Goal: Information Seeking & Learning: Learn about a topic

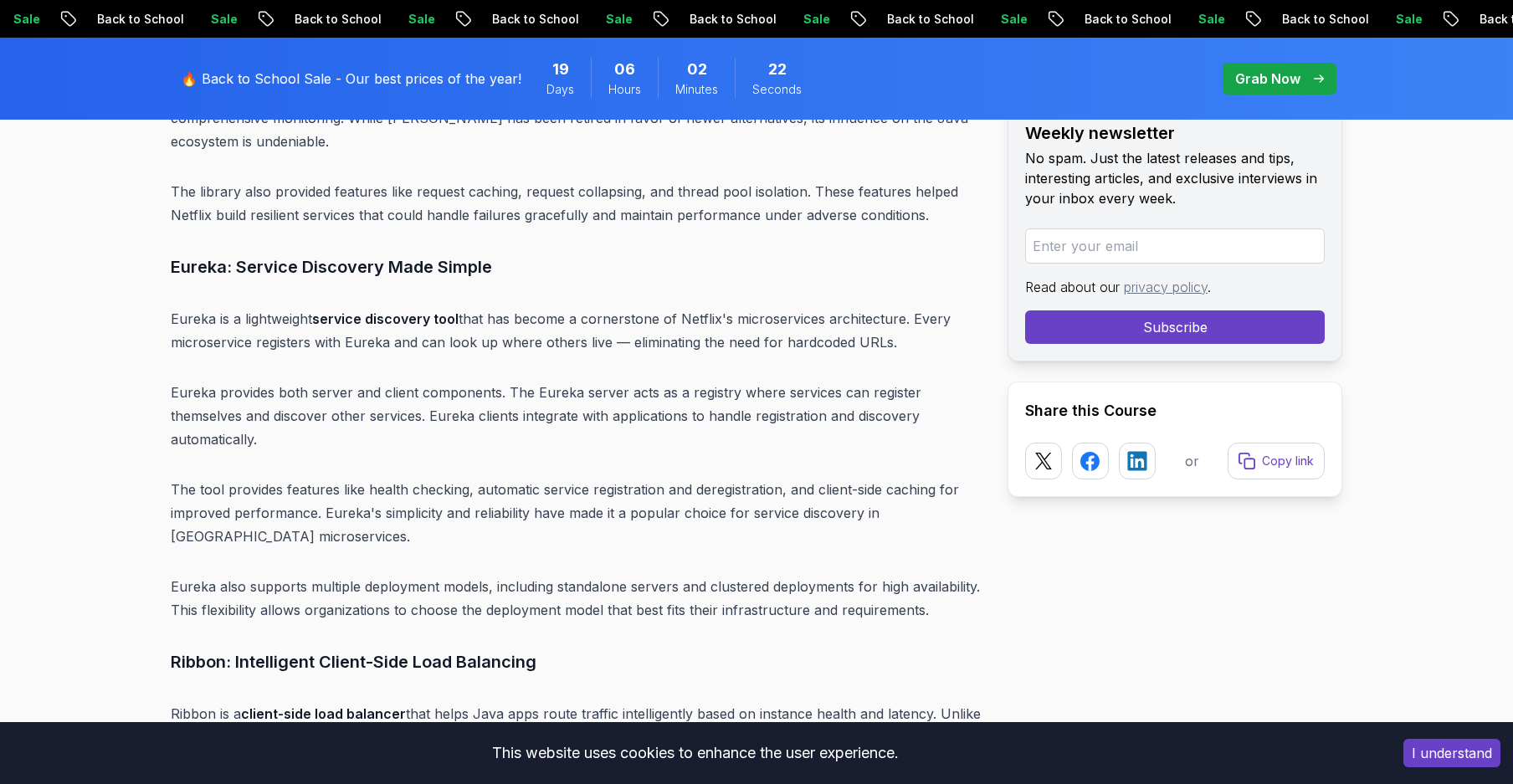
scroll to position [6561, 0]
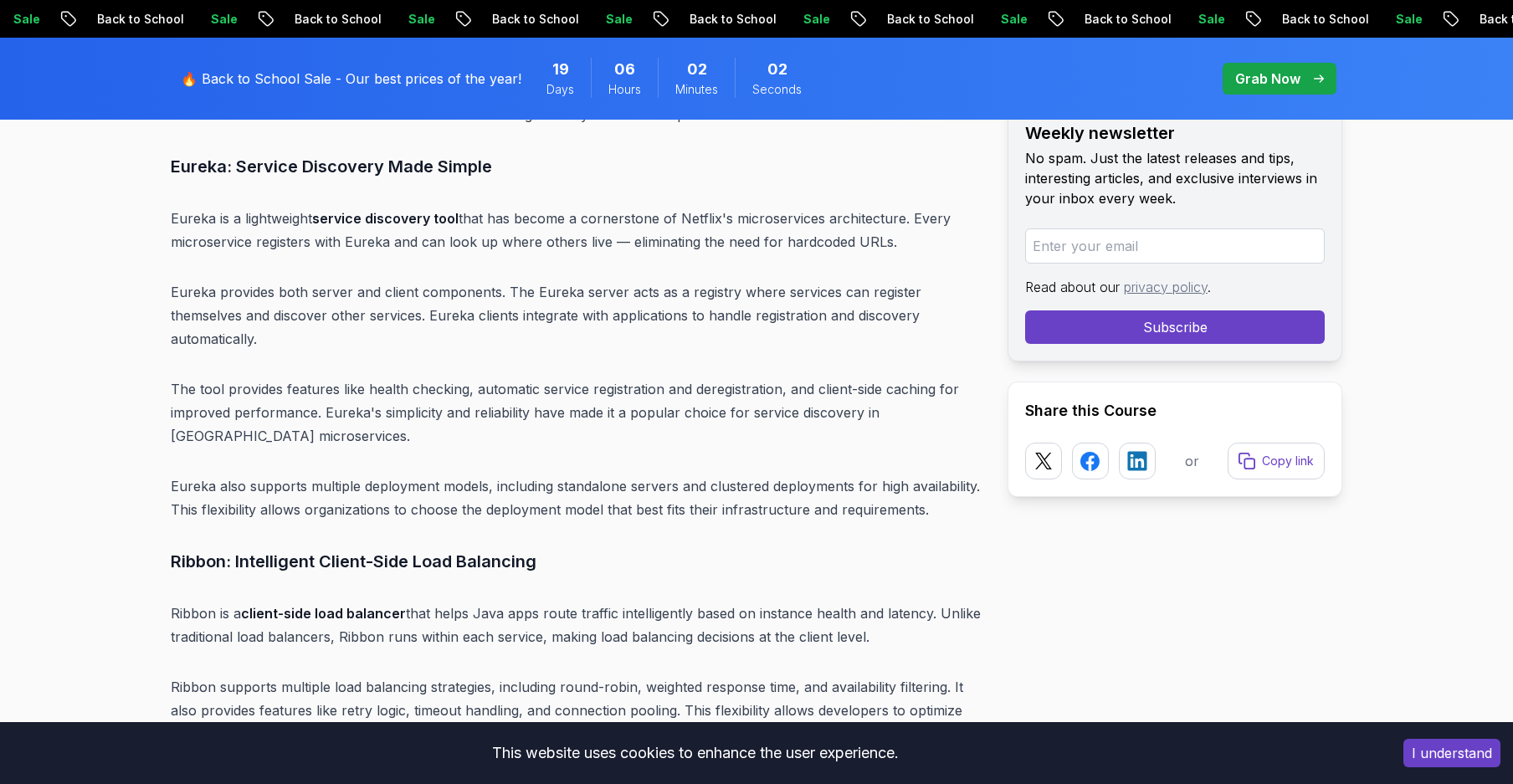
click at [179, 474] on p "Eureka also supports multiple deployment models, including standalone servers a…" at bounding box center [575, 498] width 810 height 47
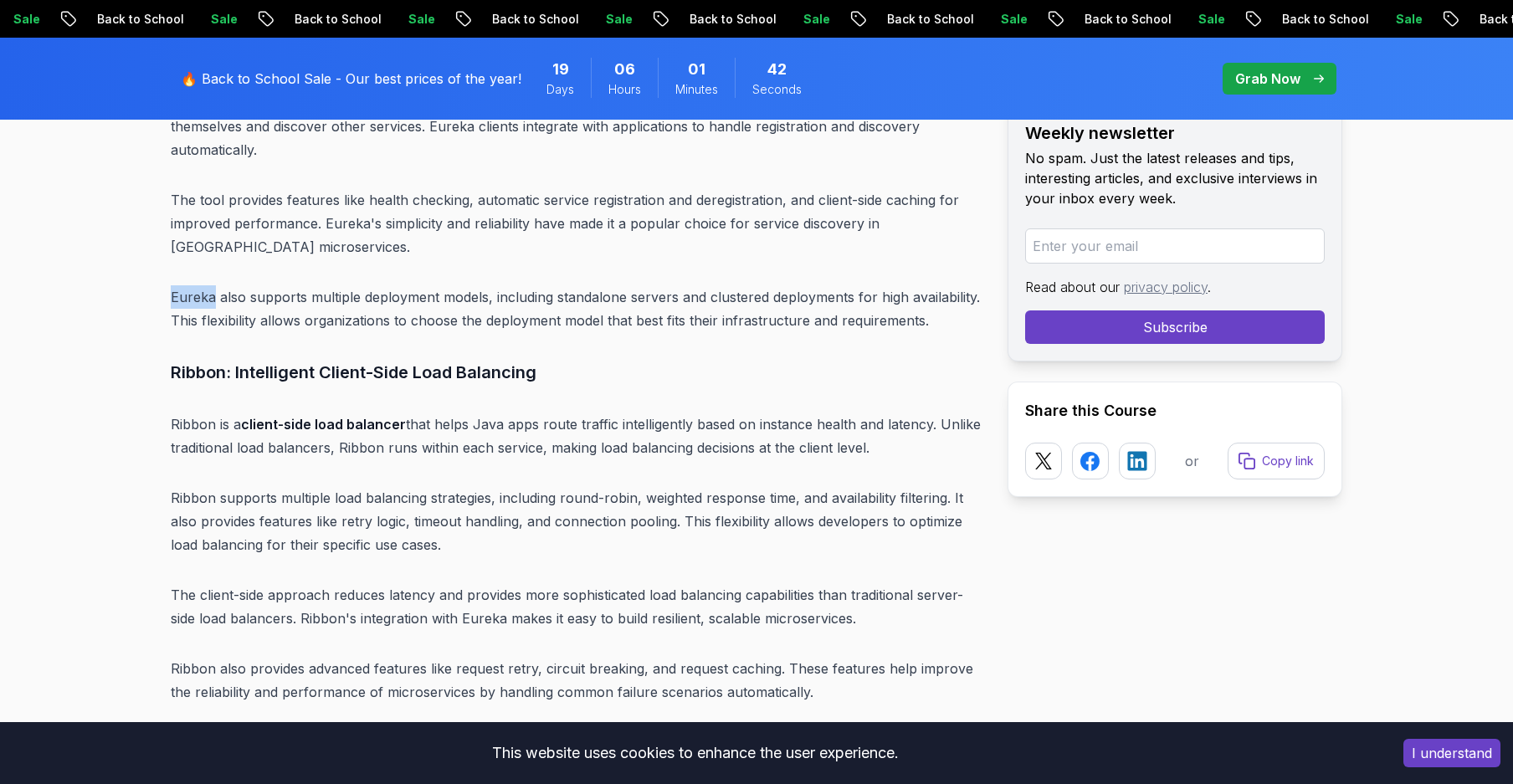
scroll to position [6863, 0]
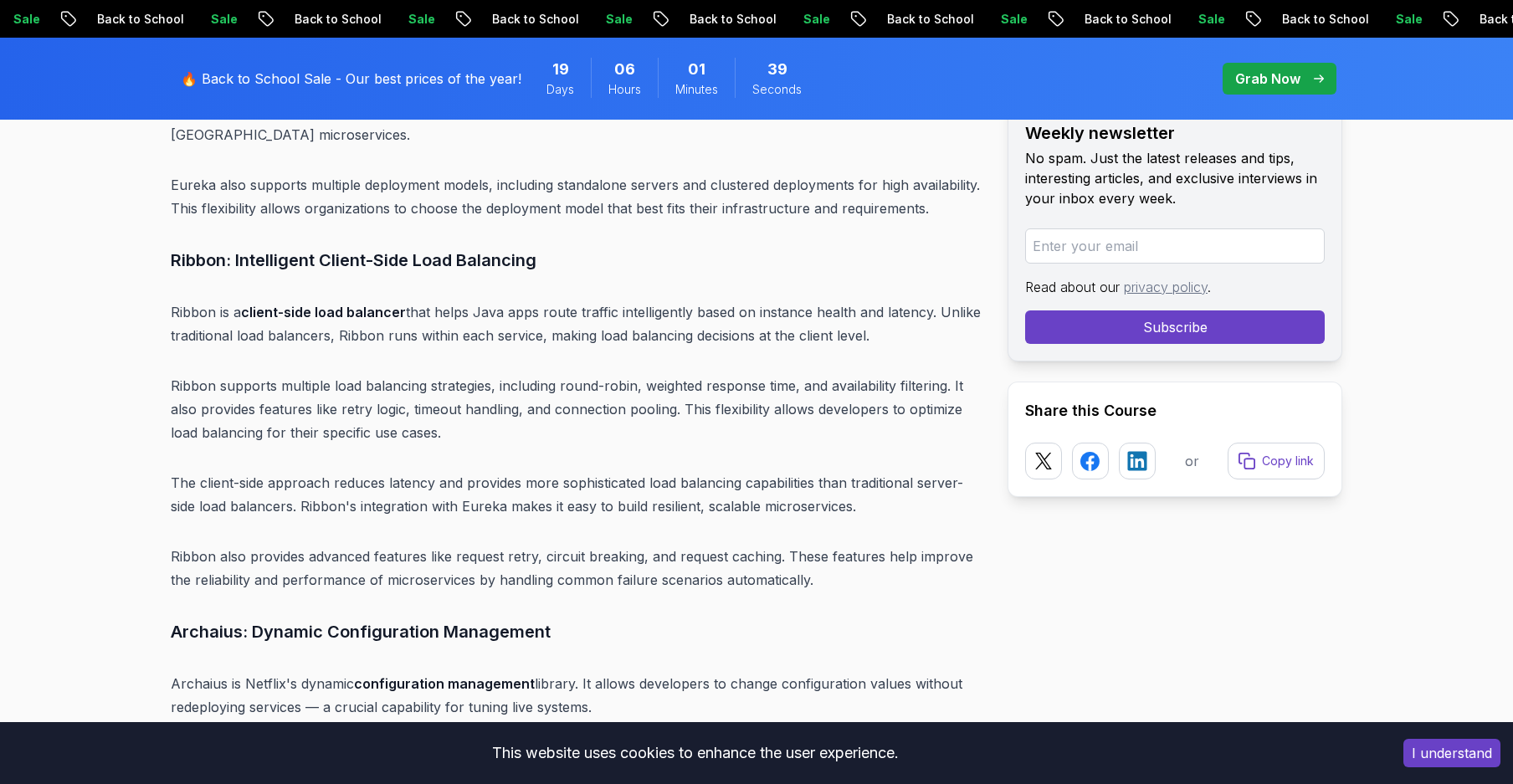
click at [191, 247] on h3 "Ribbon: Intelligent Client-Side Load Balancing" at bounding box center [575, 260] width 810 height 27
click at [199, 247] on h3 "Ribbon: Intelligent Client-Side Load Balancing" at bounding box center [575, 260] width 810 height 27
click at [208, 247] on h3 "Ribbon: Intelligent Client-Side Load Balancing" at bounding box center [575, 260] width 810 height 27
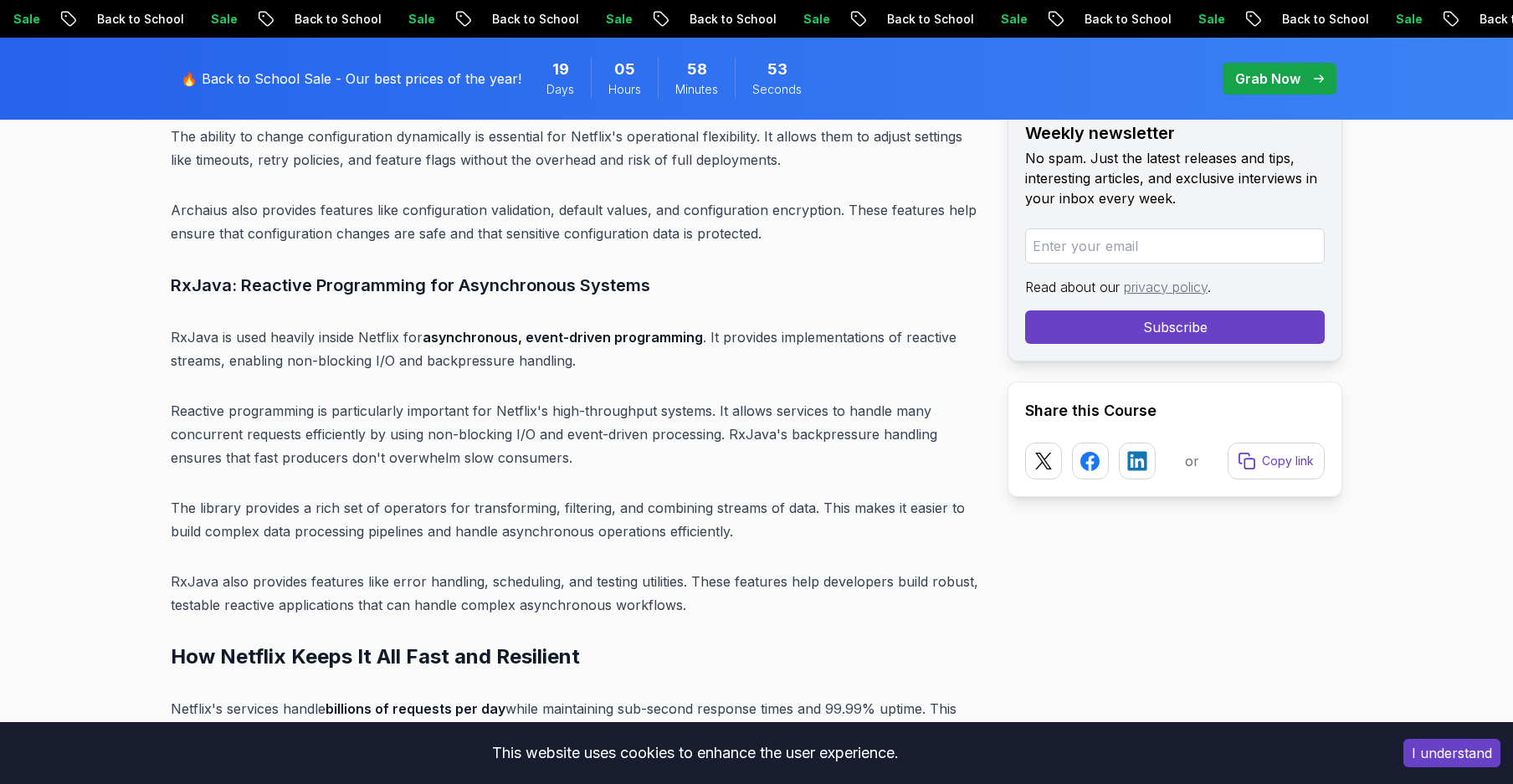
scroll to position [7565, 0]
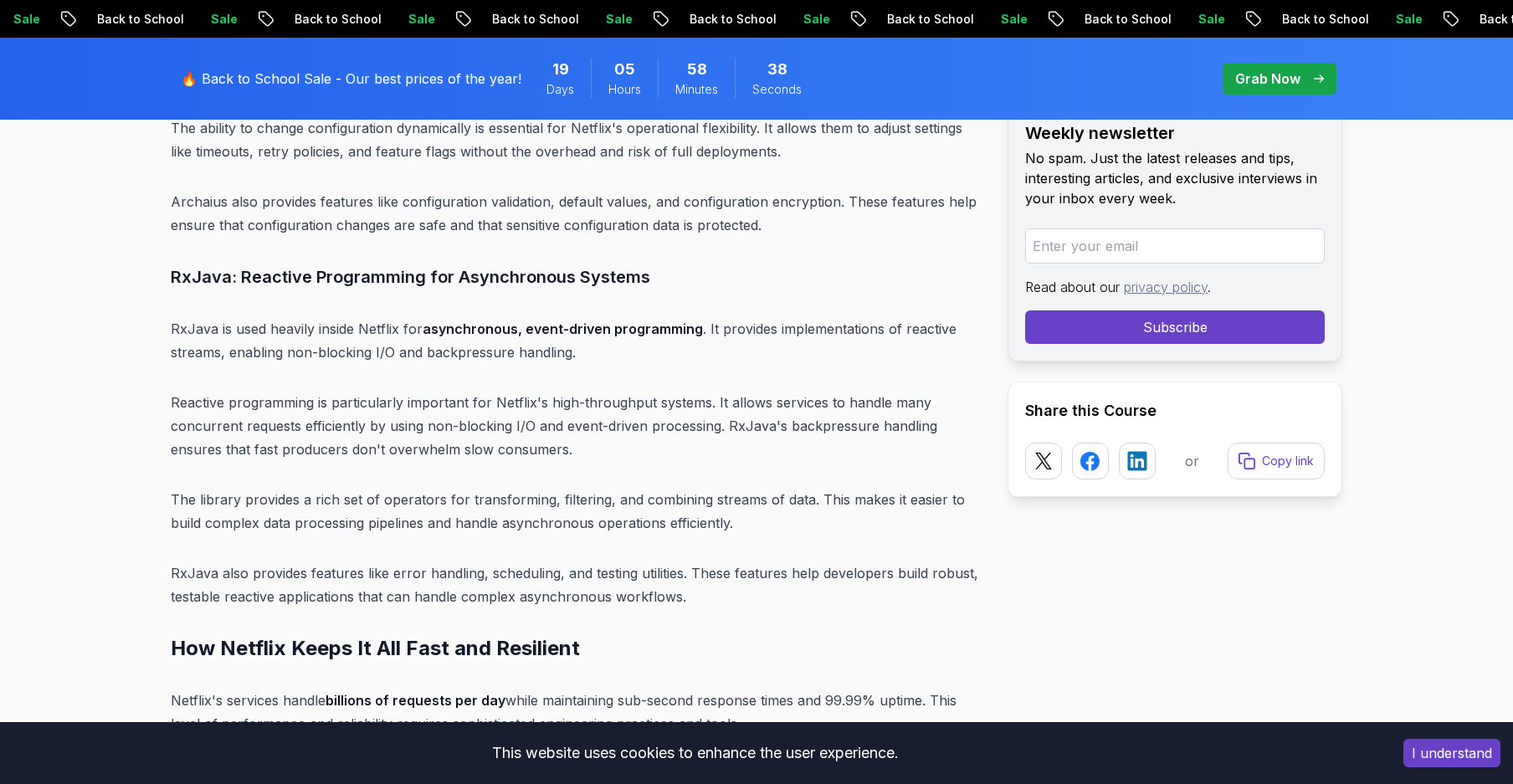
click at [202, 391] on p "Reactive programming is particularly important for Netflix's high-throughput sy…" at bounding box center [575, 425] width 810 height 70
click at [302, 391] on p "Reactive programming is particularly important for Netflix's high-throughput sy…" at bounding box center [575, 425] width 810 height 70
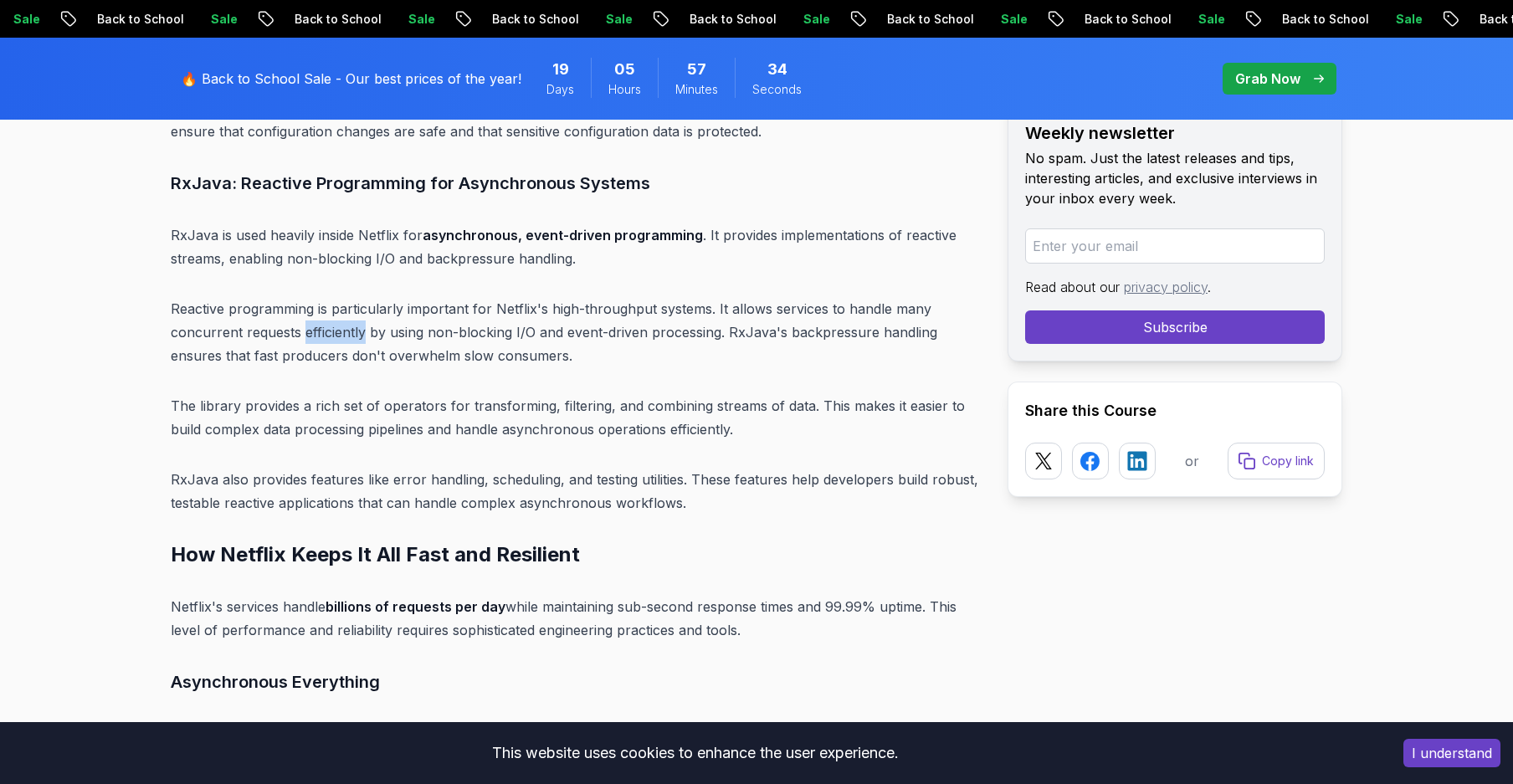
scroll to position [7766, 0]
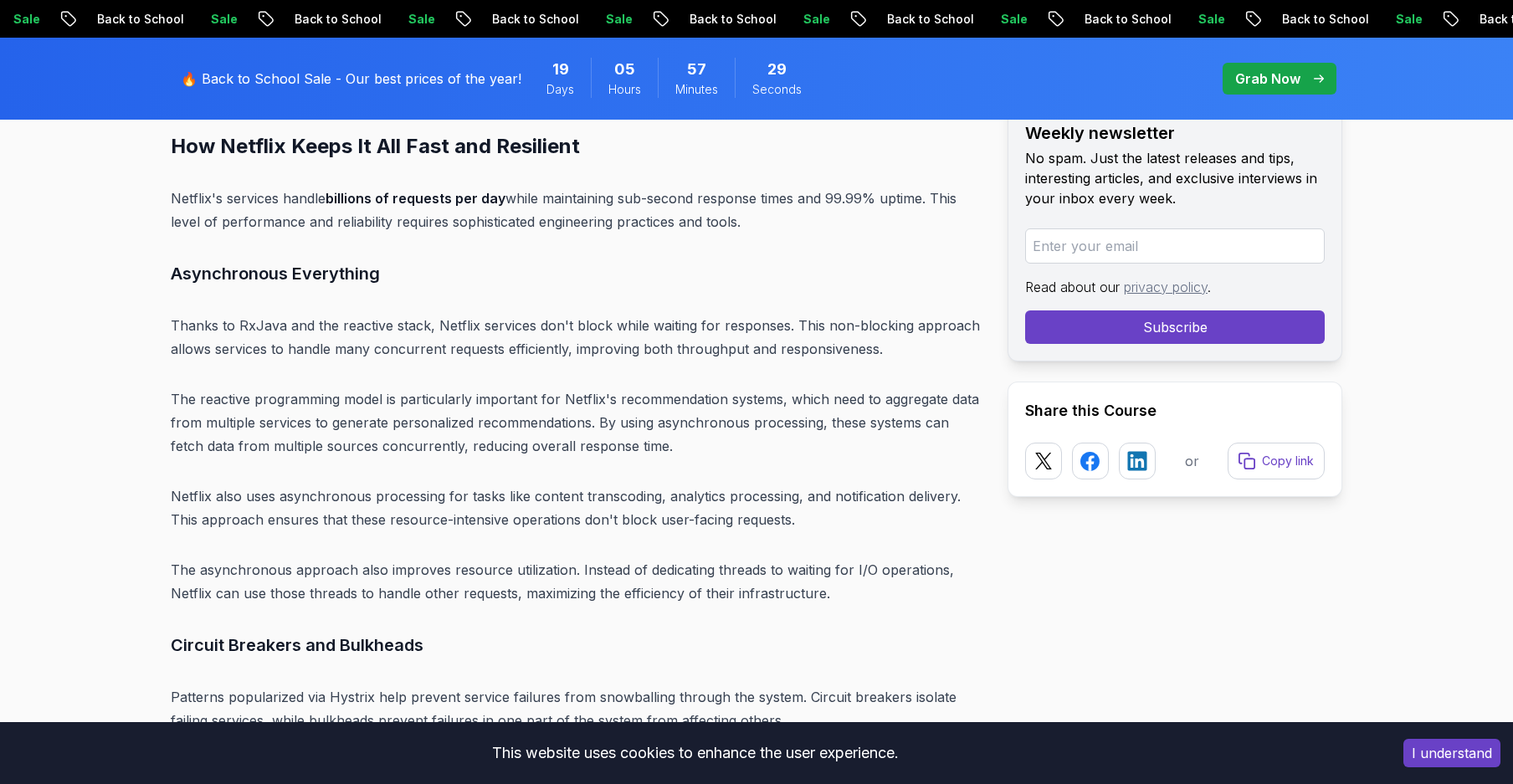
scroll to position [7966, 0]
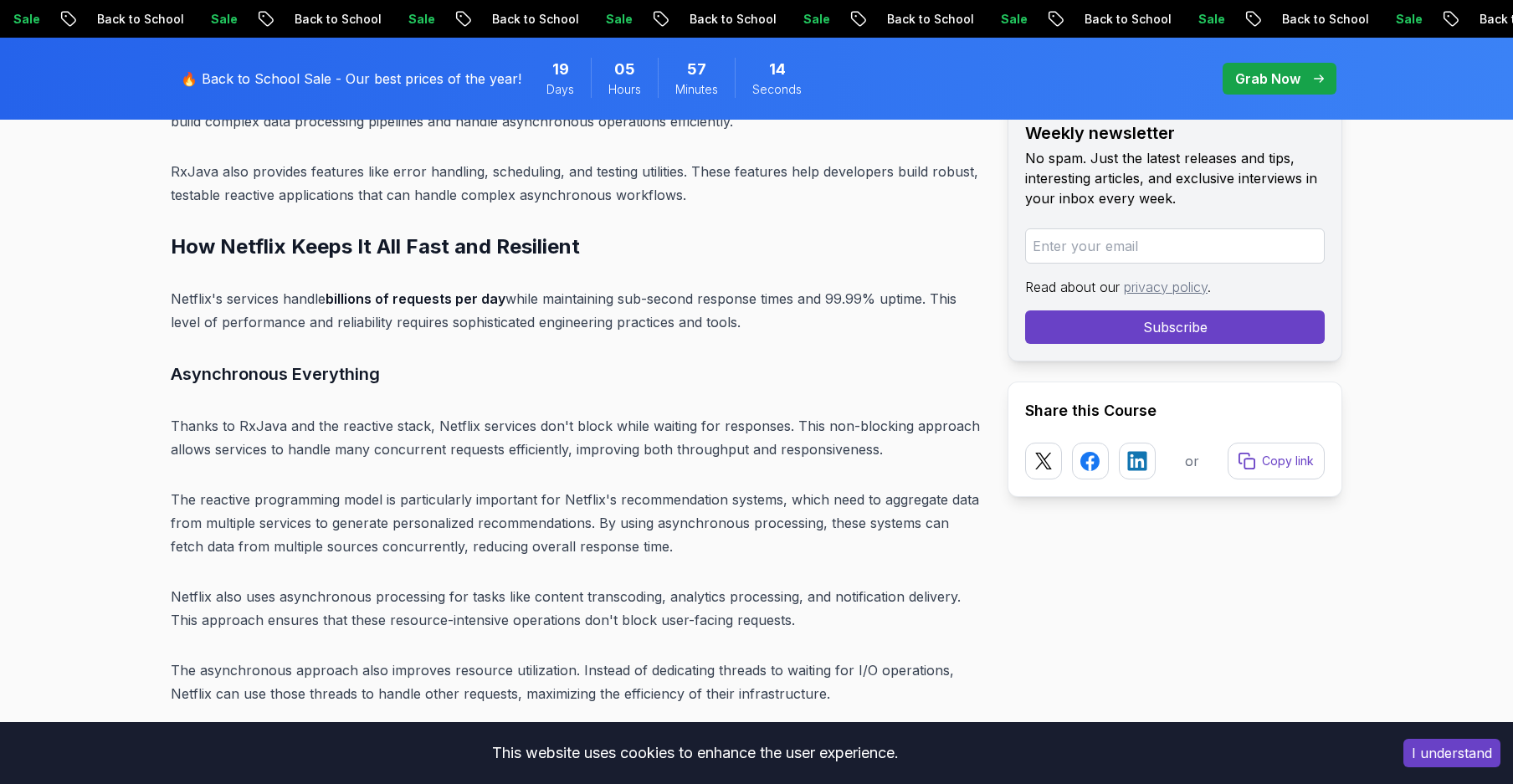
click at [236, 361] on h3 "Asynchronous Everything" at bounding box center [575, 374] width 810 height 27
drag, startPoint x: 236, startPoint y: 330, endPoint x: 349, endPoint y: 329, distance: 113.0
click at [349, 361] on h3 "Asynchronous Everything" at bounding box center [575, 374] width 810 height 27
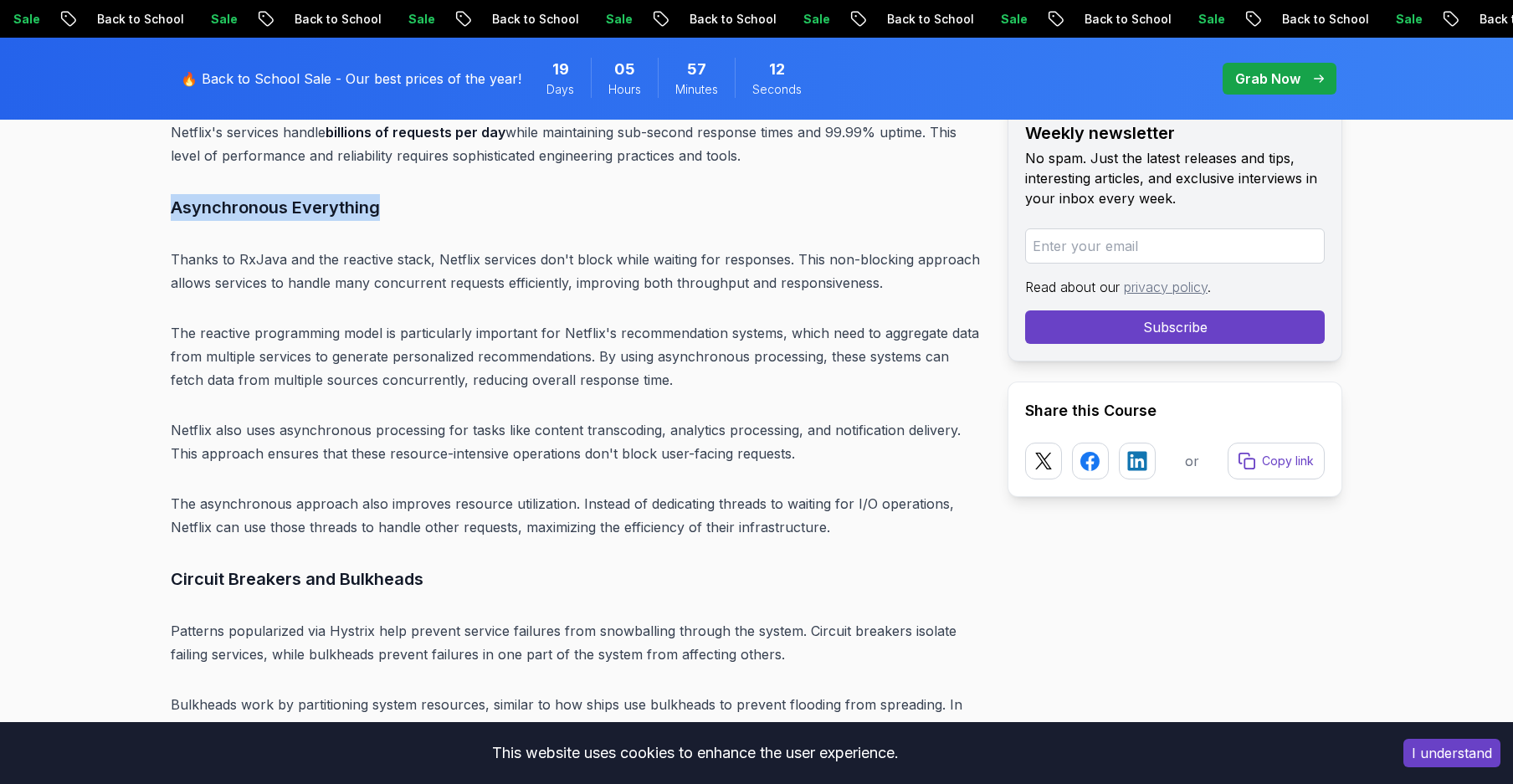
scroll to position [8167, 0]
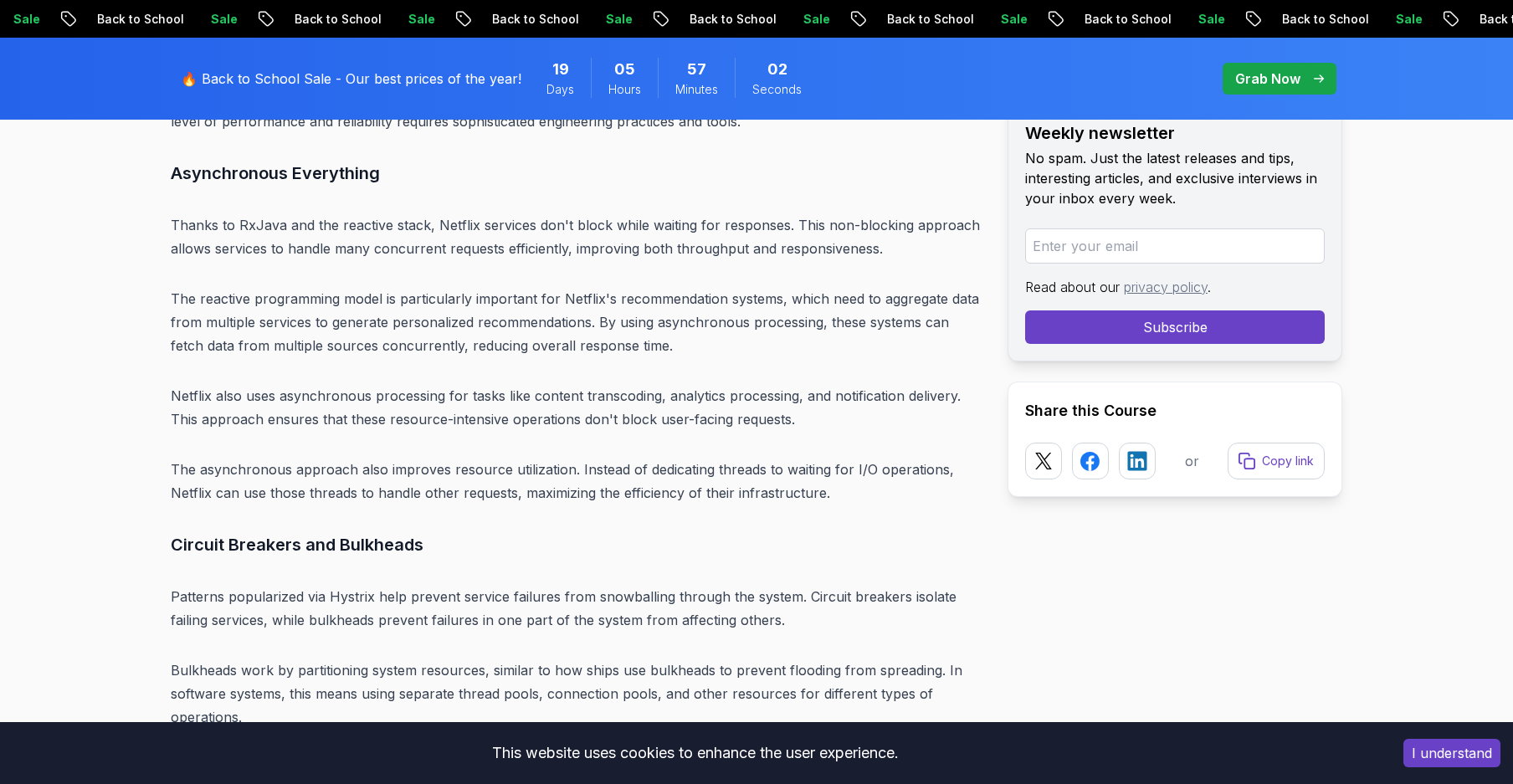
click at [520, 213] on p "Thanks to RxJava and the reactive stack, Netflix services don't block while wai…" at bounding box center [575, 236] width 810 height 47
click at [198, 384] on p "Netflix also uses asynchronous processing for tasks like content transcoding, a…" at bounding box center [575, 407] width 810 height 47
drag, startPoint x: 198, startPoint y: 357, endPoint x: 344, endPoint y: 349, distance: 146.2
click at [322, 384] on p "Netflix also uses asynchronous processing for tasks like content transcoding, a…" at bounding box center [575, 407] width 810 height 47
click at [406, 384] on p "Netflix also uses asynchronous processing for tasks like content transcoding, a…" at bounding box center [575, 407] width 810 height 47
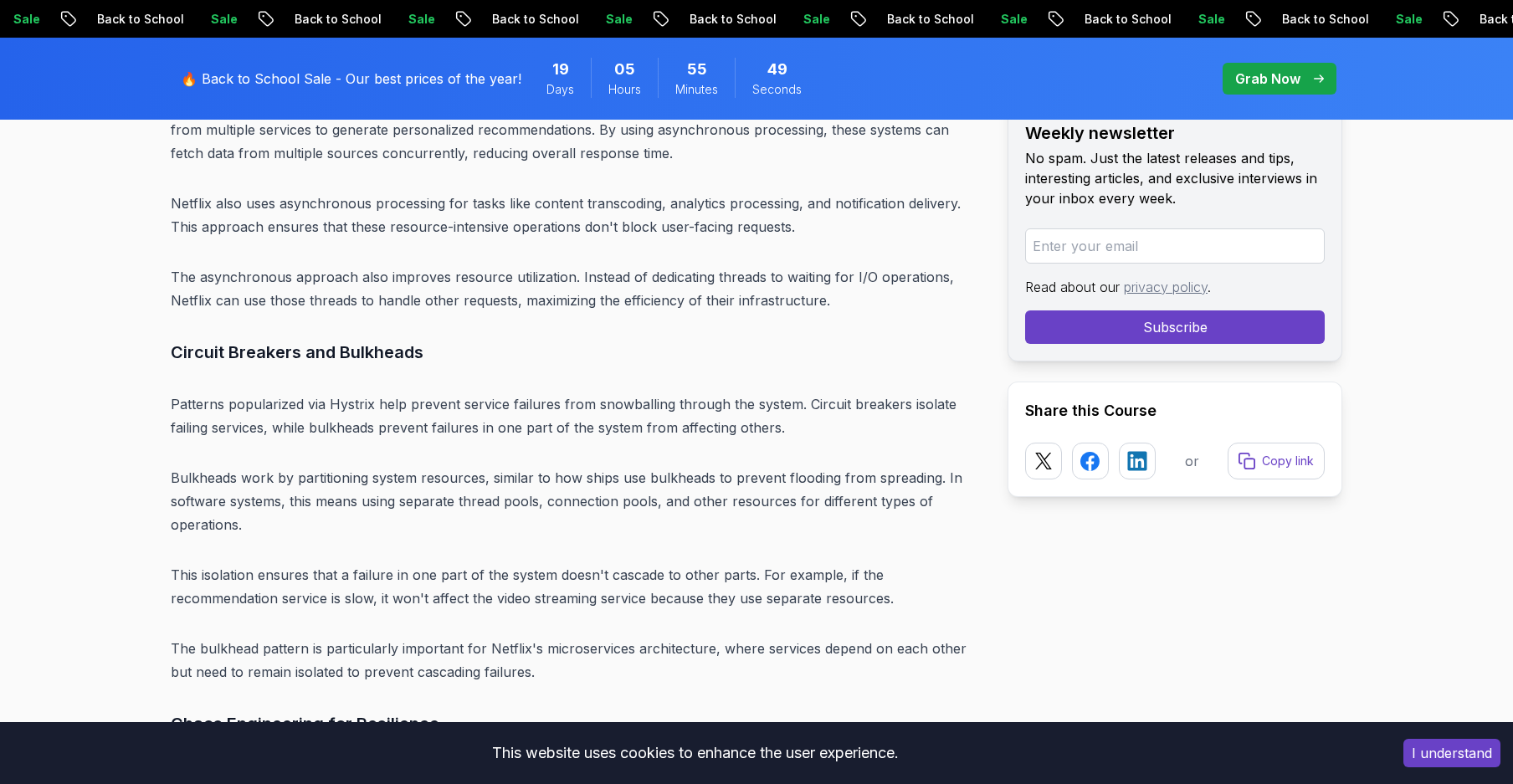
scroll to position [8469, 0]
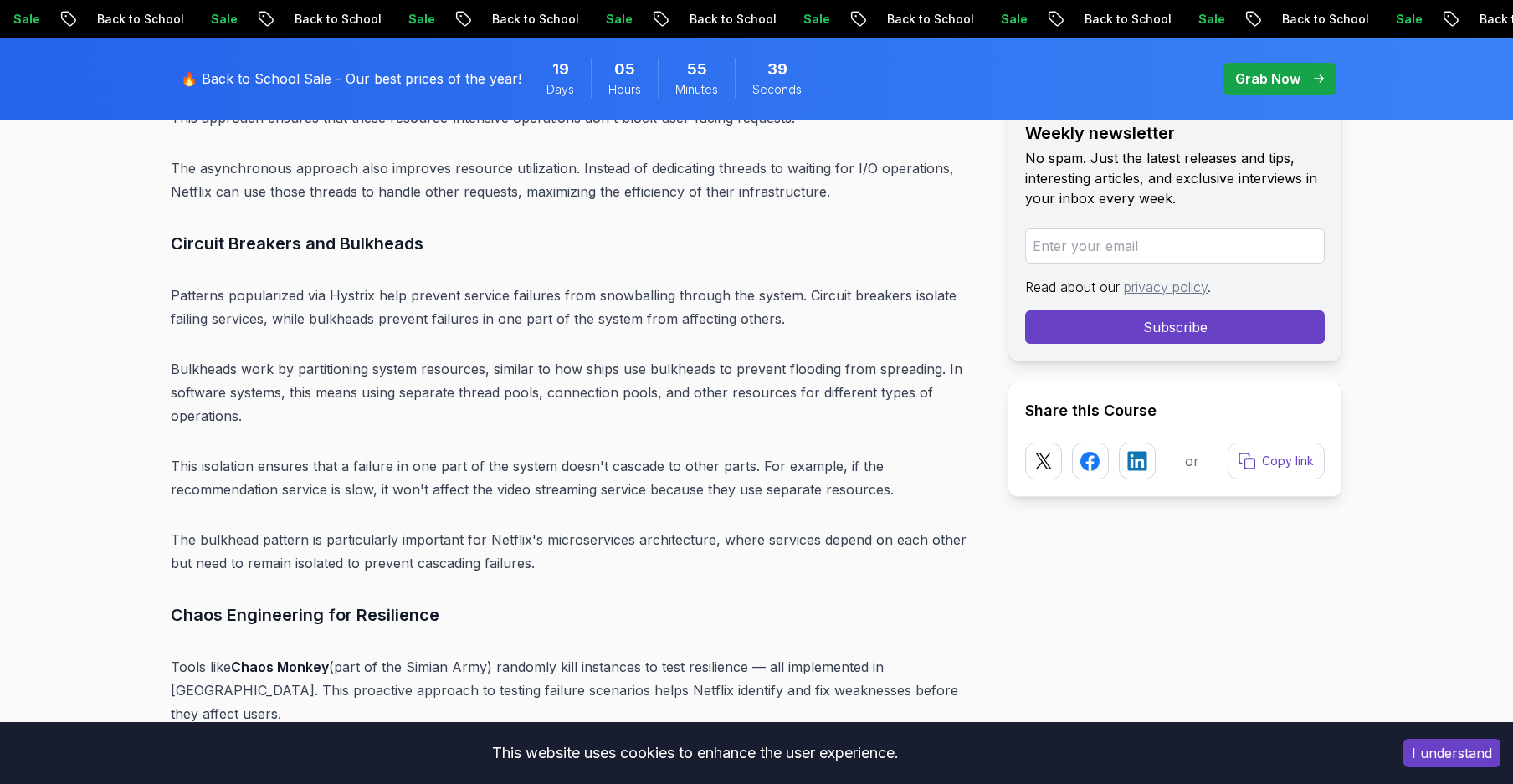
click at [192, 230] on h3 "Circuit Breakers and Bulkheads" at bounding box center [575, 243] width 810 height 27
drag, startPoint x: 198, startPoint y: 193, endPoint x: 444, endPoint y: 185, distance: 246.1
click at [444, 230] on h3 "Circuit Breakers and Bulkheads" at bounding box center [575, 243] width 810 height 27
copy div "Circuit Breakers and Bulkheads"
click at [481, 284] on p "Patterns popularized via Hystrix help prevent service failures from snowballing…" at bounding box center [575, 307] width 810 height 47
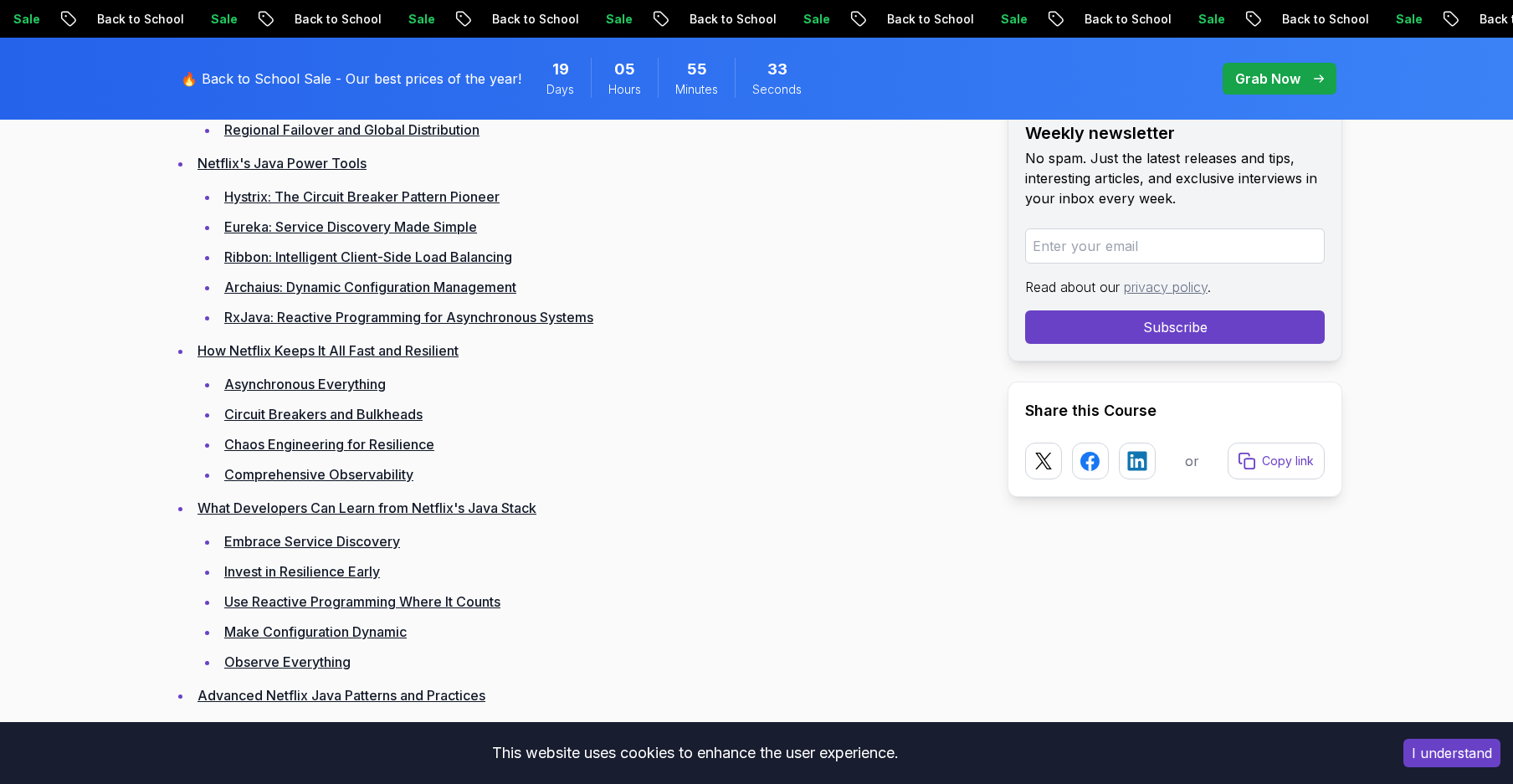
scroll to position [8274, 0]
